Goal: Use online tool/utility: Utilize a website feature to perform a specific function

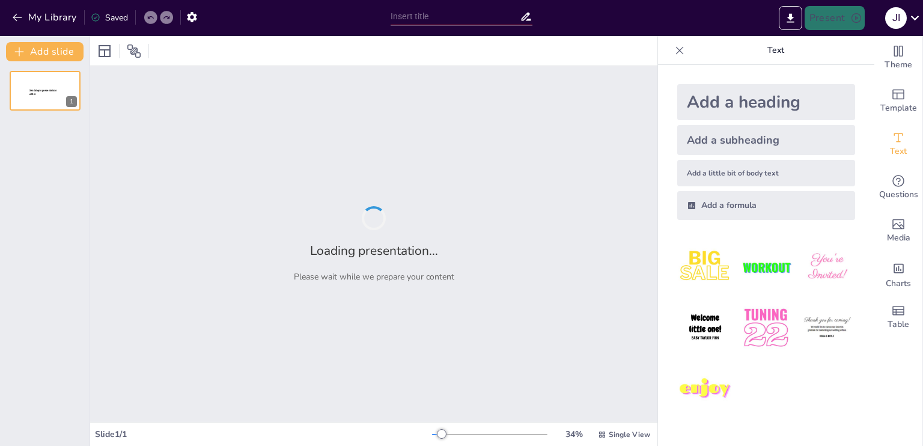
type input "Imported Planta Mercedes - copia.pptx"
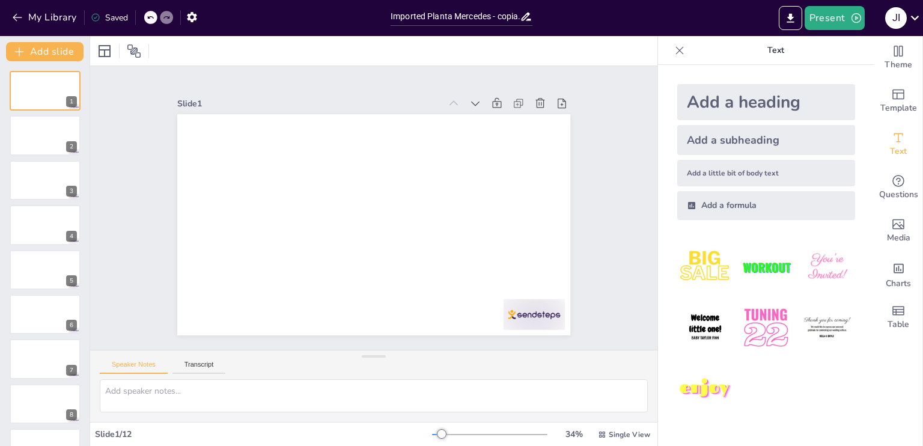
click at [632, 32] on div "Present J I" at bounding box center [730, 18] width 385 height 36
click at [212, 50] on div at bounding box center [373, 50] width 567 height 29
click at [245, 395] on textarea at bounding box center [374, 395] width 548 height 33
click at [710, 270] on img at bounding box center [705, 267] width 56 height 56
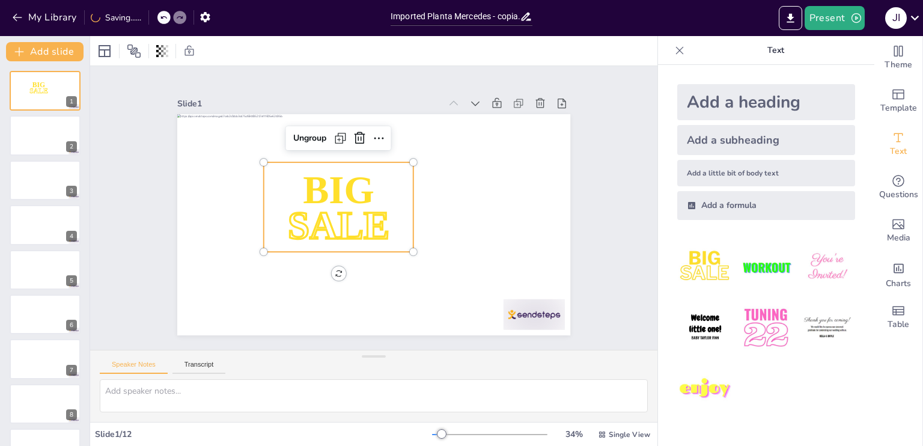
click at [710, 270] on img at bounding box center [705, 267] width 56 height 56
click at [359, 130] on icon at bounding box center [367, 137] width 16 height 16
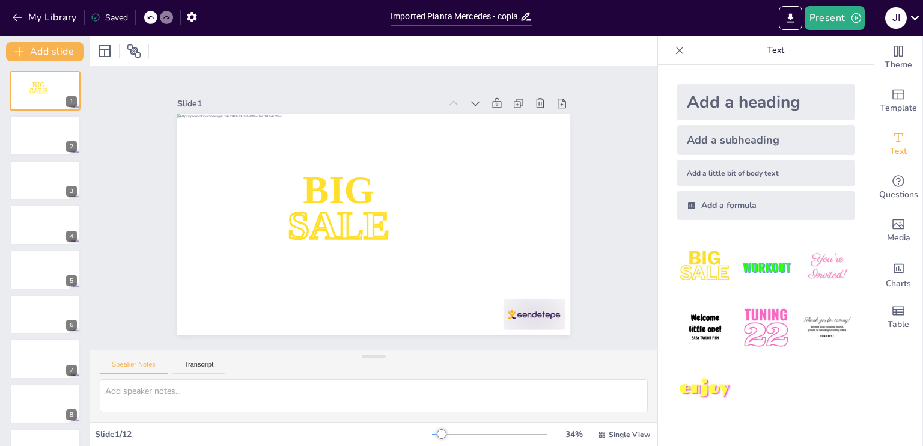
click at [776, 103] on div "Add a heading" at bounding box center [766, 102] width 178 height 36
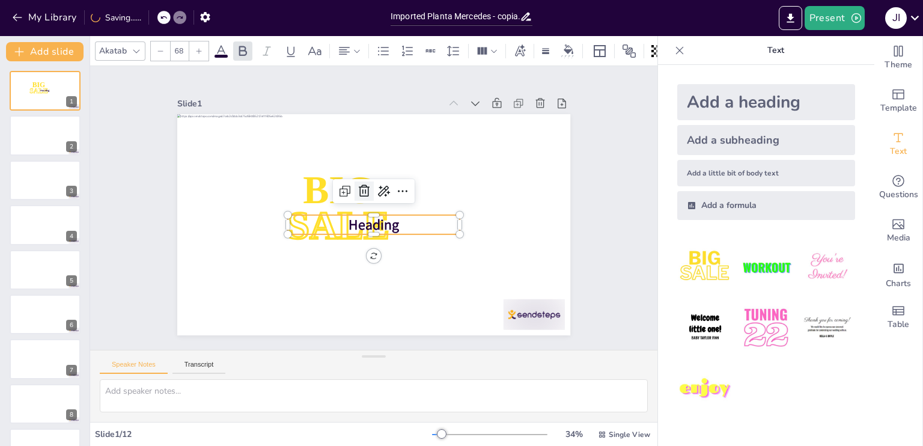
click at [359, 184] on icon at bounding box center [364, 190] width 11 height 12
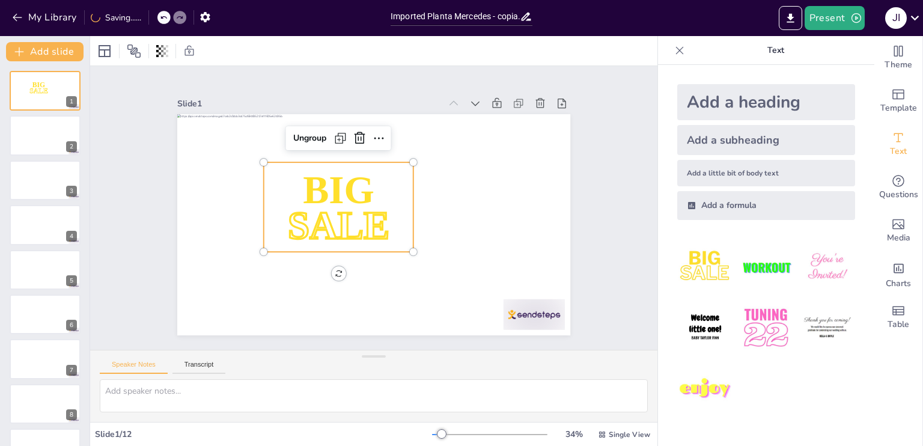
click at [365, 162] on p "BIG" at bounding box center [339, 189] width 150 height 55
click at [366, 133] on icon at bounding box center [374, 137] width 17 height 17
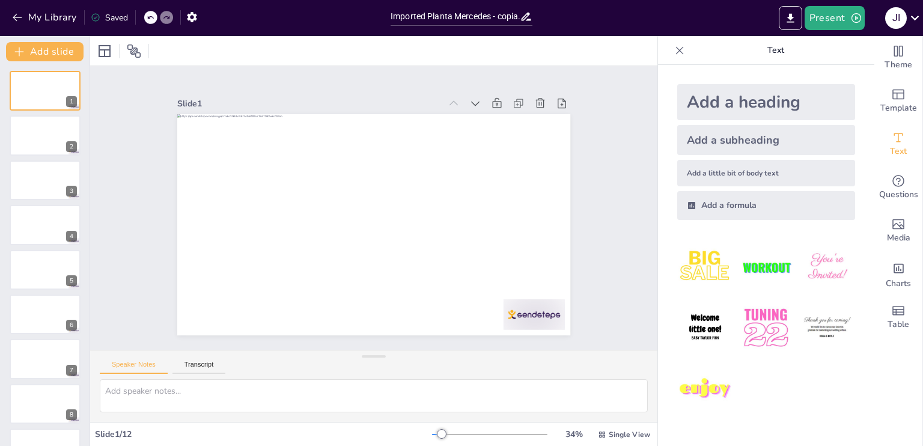
click at [598, 360] on div "Speaker Notes Transcript" at bounding box center [373, 364] width 567 height 29
click at [401, 404] on textarea at bounding box center [374, 395] width 548 height 33
click at [851, 16] on icon "button" at bounding box center [856, 18] width 10 height 10
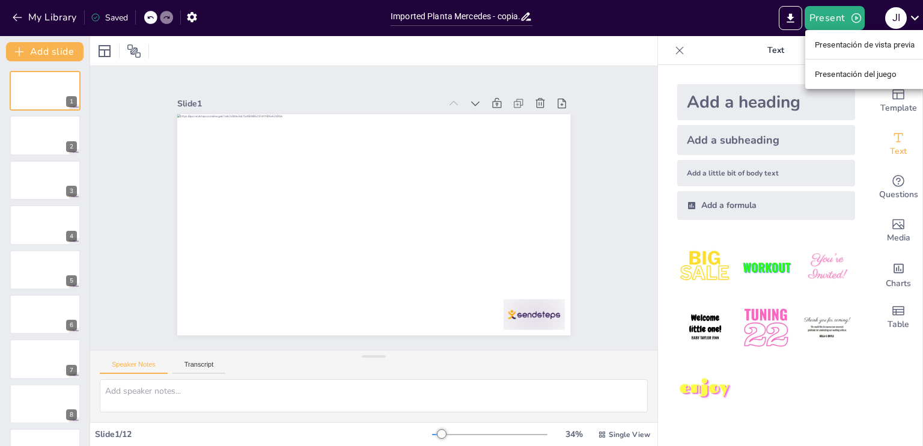
click at [739, 26] on div at bounding box center [461, 223] width 923 height 446
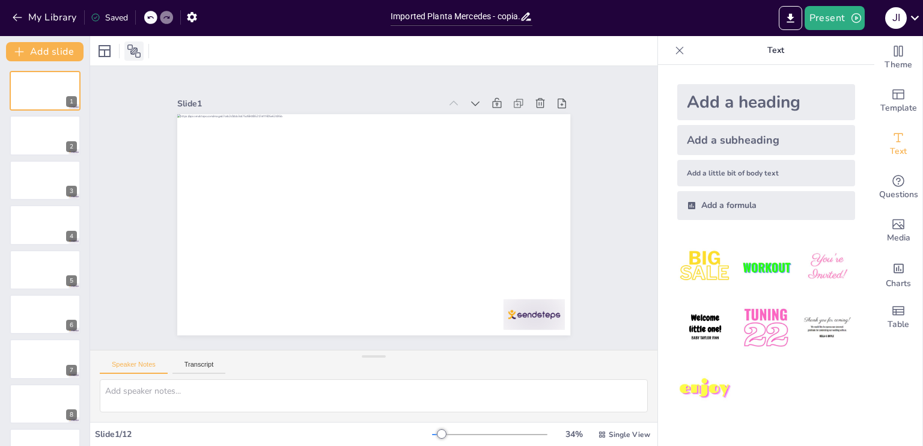
click at [133, 49] on icon at bounding box center [133, 50] width 13 height 13
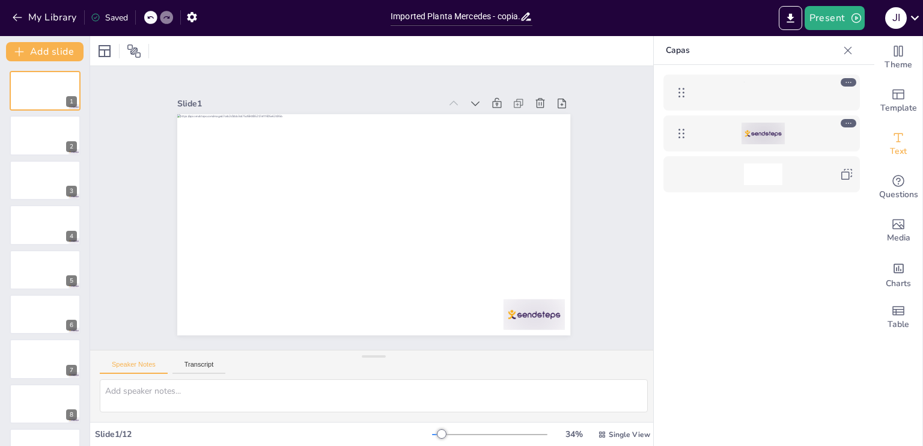
click at [110, 84] on div "Slide 1 Slide 2 Slide 3 Slide 4 Slide 5 Slide 6 Slide 7 Slide 8 Slide 9 Slide 1…" at bounding box center [373, 208] width 567 height 284
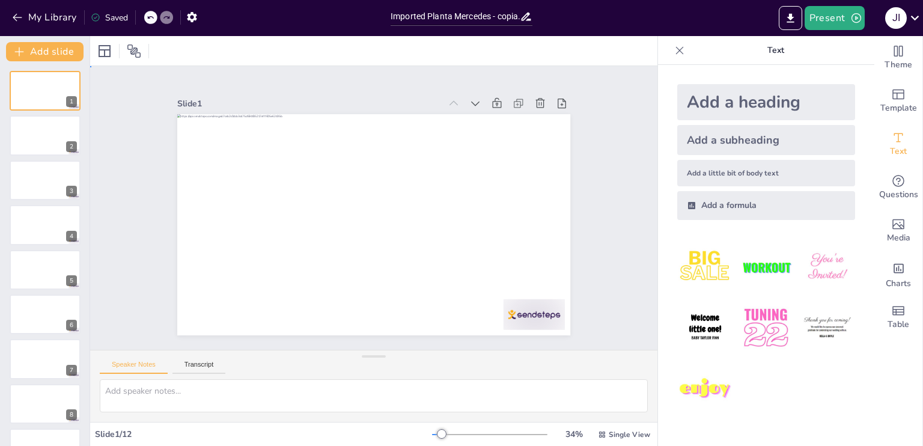
click at [110, 84] on div "Slide 1 Slide 2 Slide 3 Slide 4 Slide 5 Slide 6 Slide 7 Slide 8 Slide 9 Slide 1…" at bounding box center [374, 208] width 594 height 342
click at [609, 437] on span "Single View" at bounding box center [629, 435] width 41 height 10
click at [667, 413] on div at bounding box center [765, 327] width 197 height 197
click at [48, 146] on div at bounding box center [45, 135] width 72 height 41
click at [13, 21] on icon "button" at bounding box center [17, 17] width 12 height 12
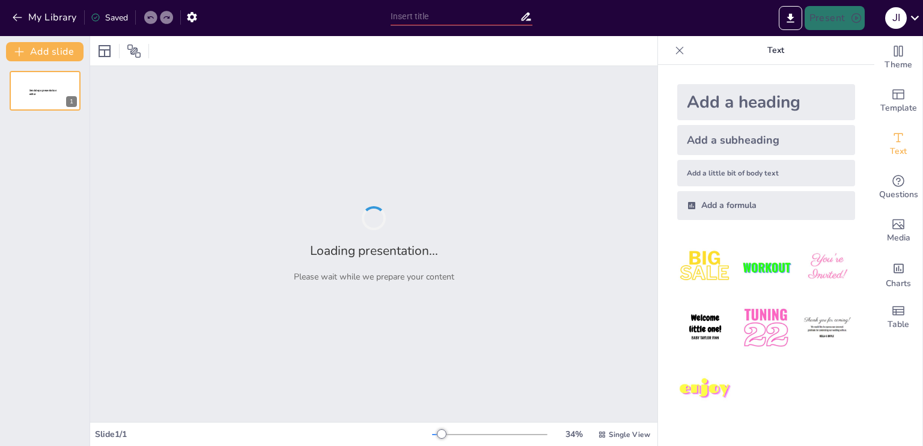
type input "Imported Planta Mercedes - copia.pptx"
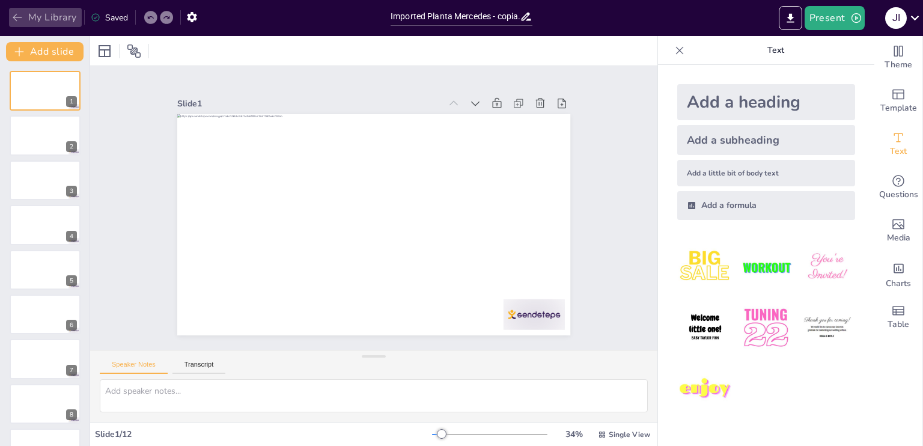
click at [14, 15] on icon "button" at bounding box center [17, 17] width 12 height 12
